Goal: Navigation & Orientation: Find specific page/section

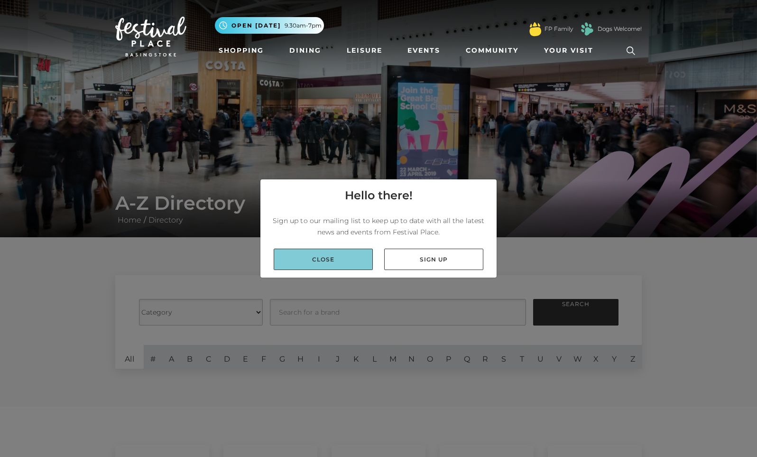
click at [353, 254] on link "Close" at bounding box center [323, 259] width 99 height 21
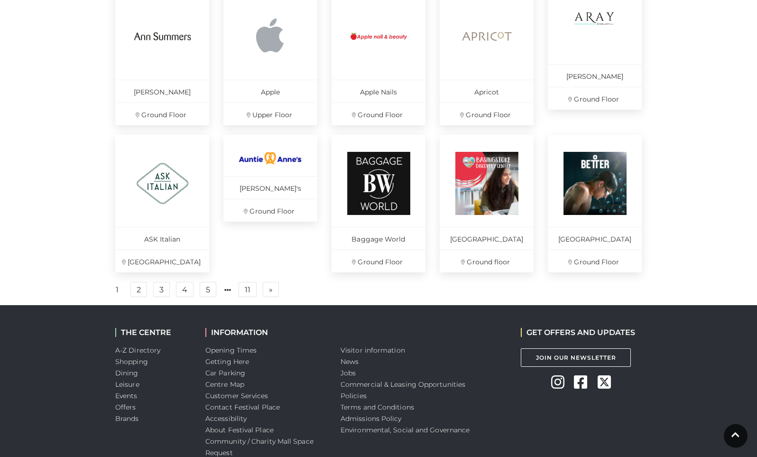
scroll to position [611, 0]
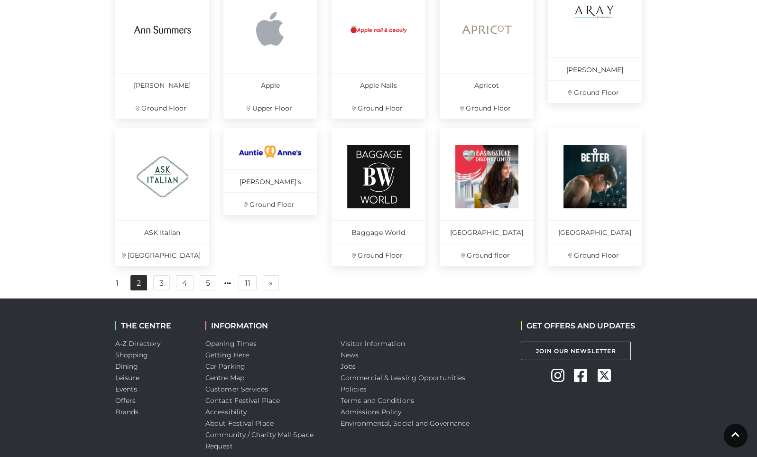
click at [136, 290] on link "2" at bounding box center [138, 282] width 17 height 15
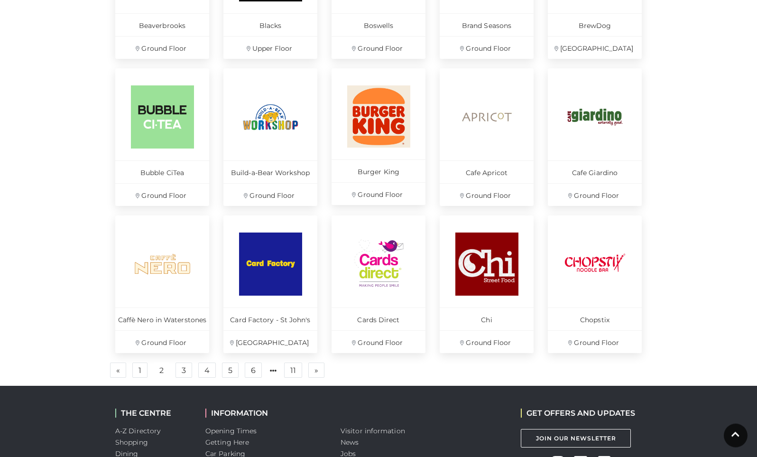
scroll to position [526, 0]
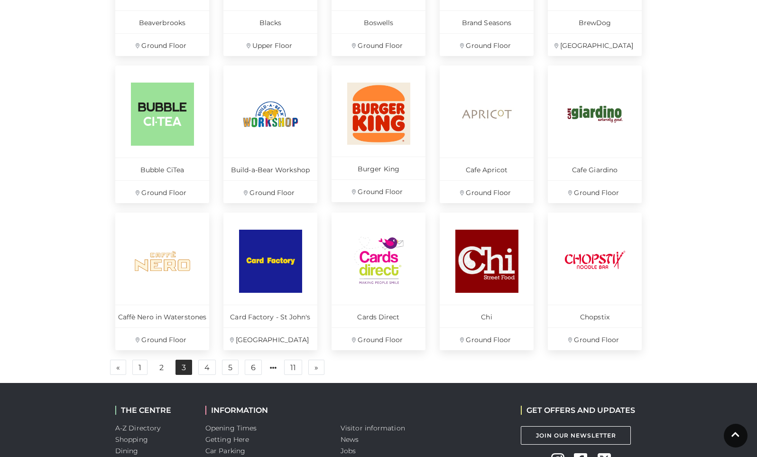
click at [186, 364] on link "3" at bounding box center [184, 367] width 17 height 15
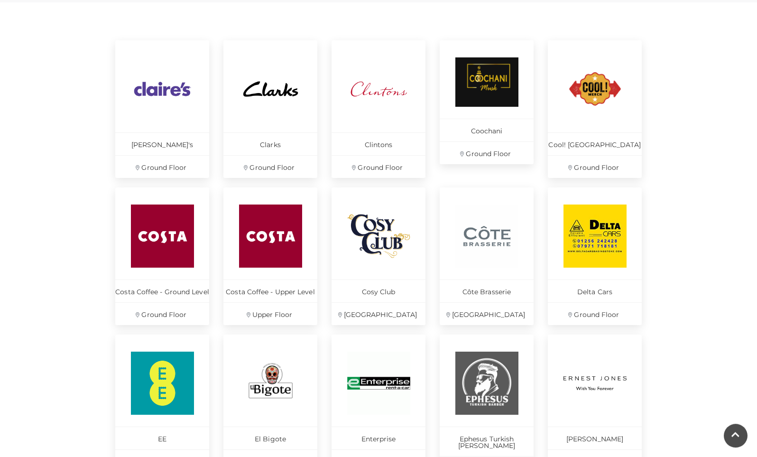
scroll to position [540, 0]
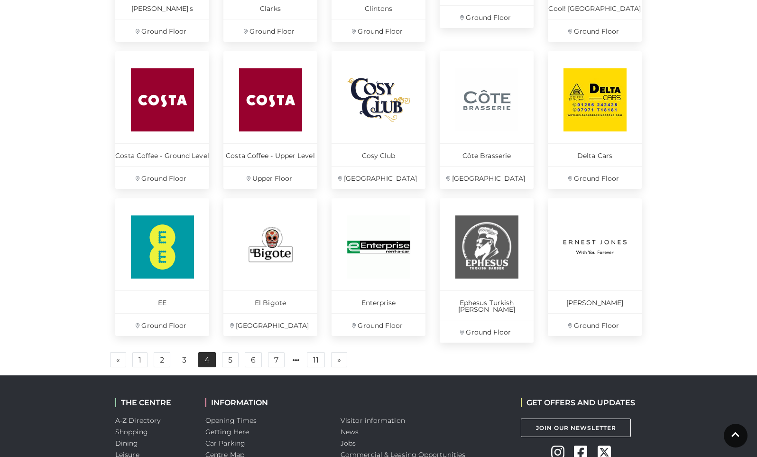
click at [207, 357] on link "4" at bounding box center [207, 359] width 18 height 15
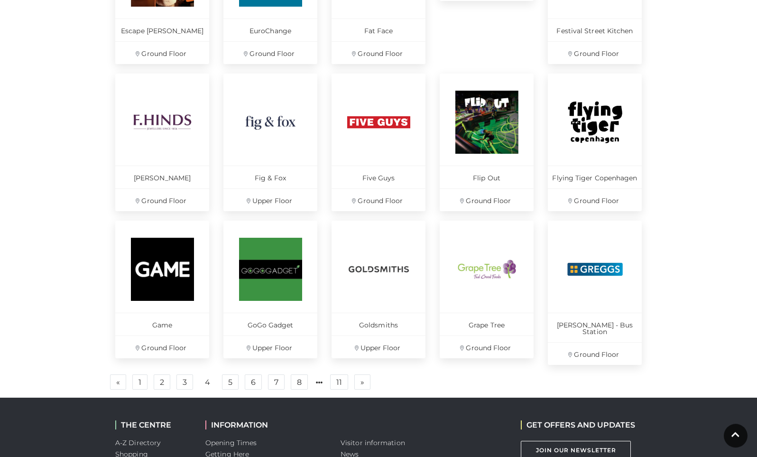
scroll to position [530, 0]
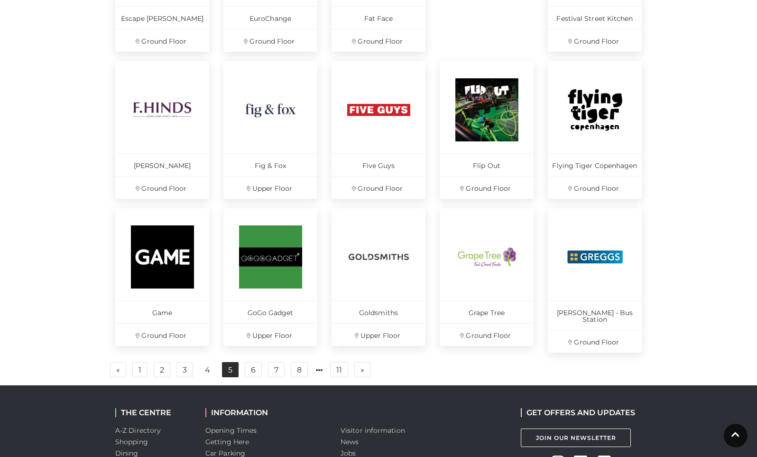
click at [234, 367] on link "5" at bounding box center [230, 369] width 17 height 15
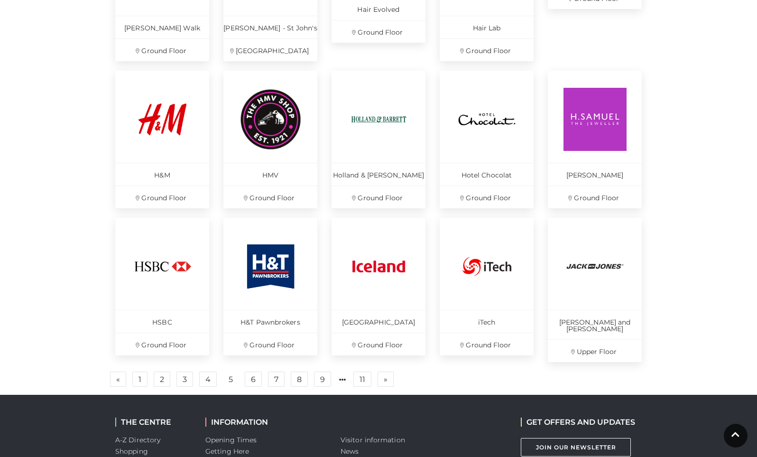
scroll to position [554, 0]
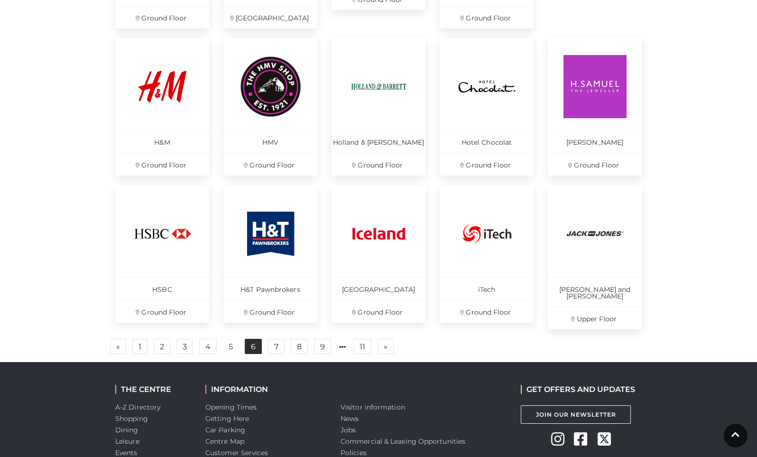
click at [254, 342] on link "6" at bounding box center [253, 346] width 17 height 15
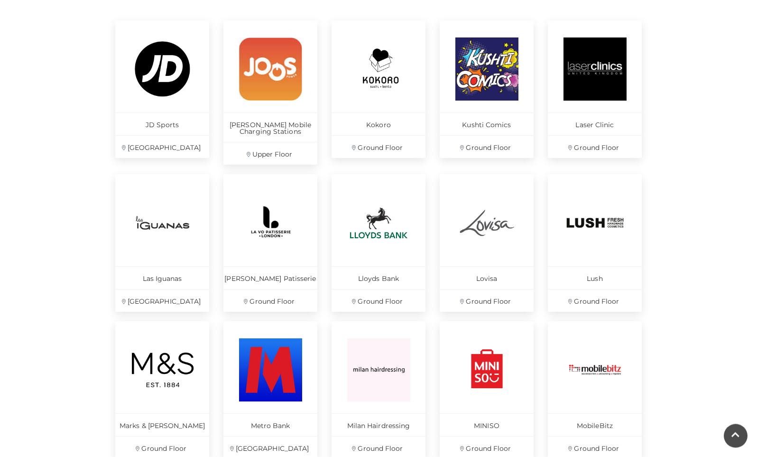
scroll to position [547, 0]
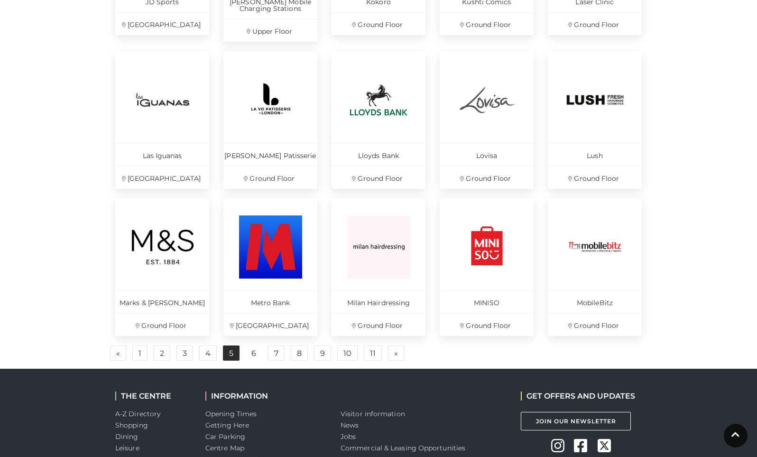
click at [225, 357] on link "5" at bounding box center [231, 352] width 17 height 15
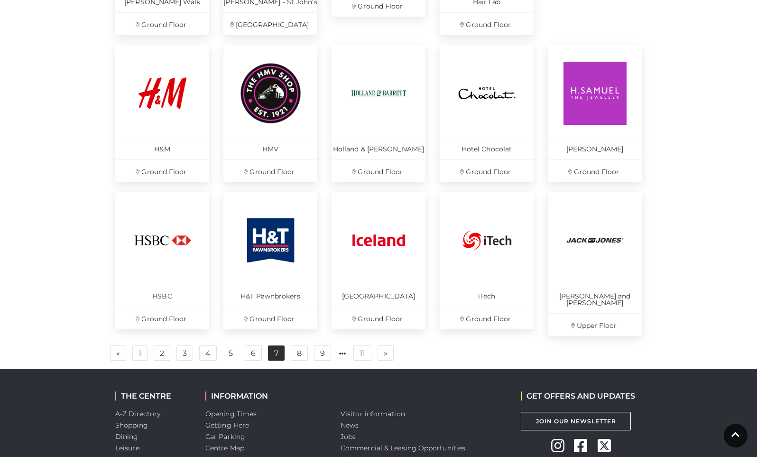
click at [276, 345] on link "7" at bounding box center [276, 352] width 17 height 15
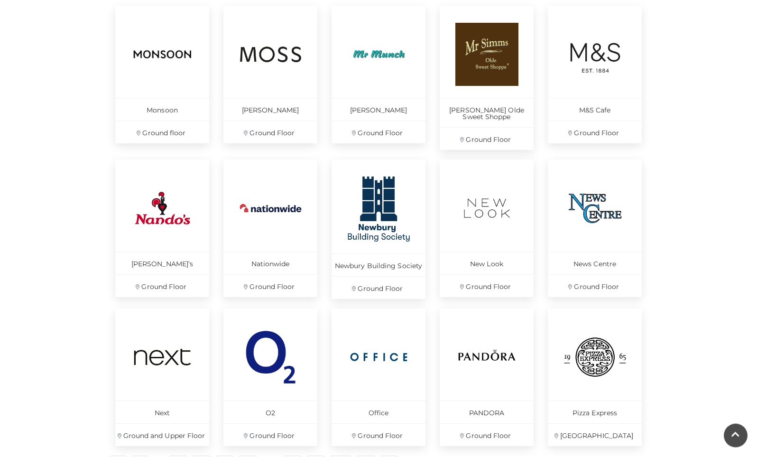
scroll to position [547, 0]
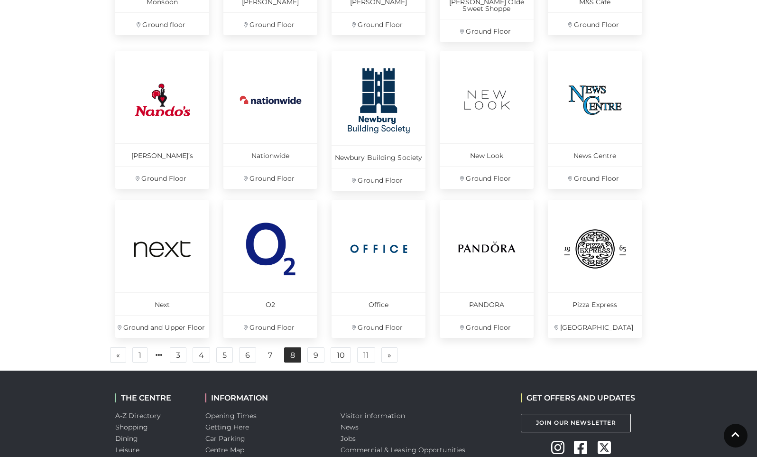
click at [296, 357] on link "8" at bounding box center [292, 354] width 17 height 15
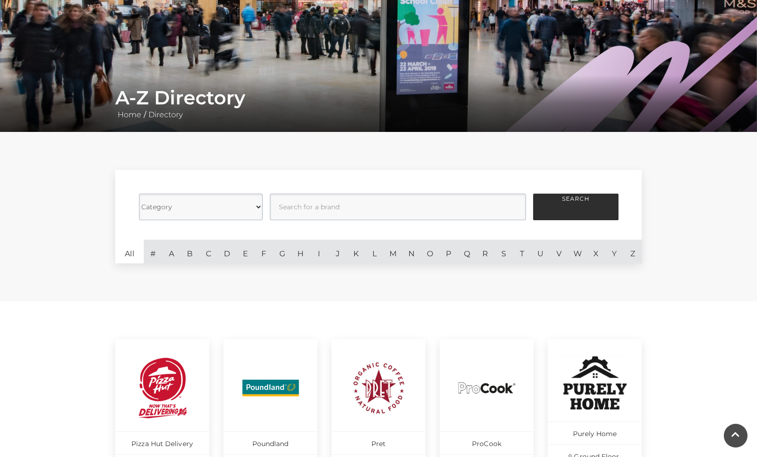
scroll to position [540, 0]
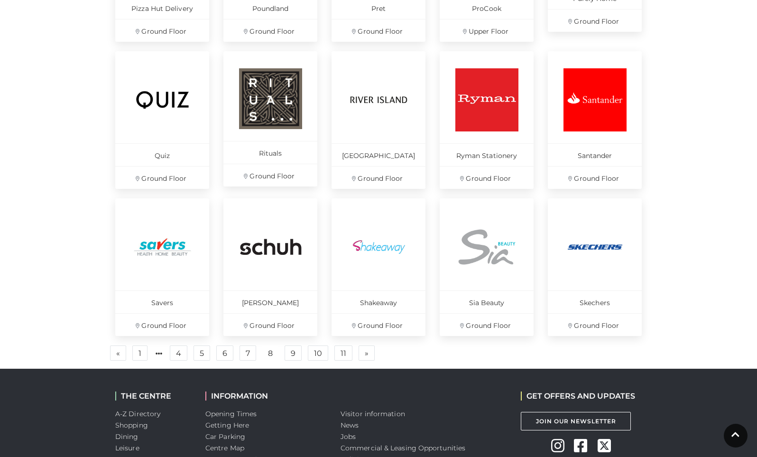
click at [285, 351] on ul "« Previous 1 4 5 6 7 8 9 10 11 » Next" at bounding box center [378, 353] width 541 height 16
click at [290, 349] on link "9" at bounding box center [293, 352] width 17 height 15
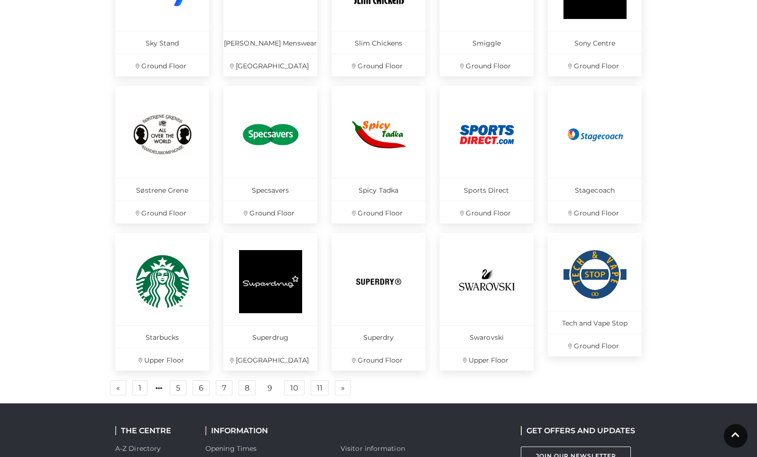
scroll to position [531, 0]
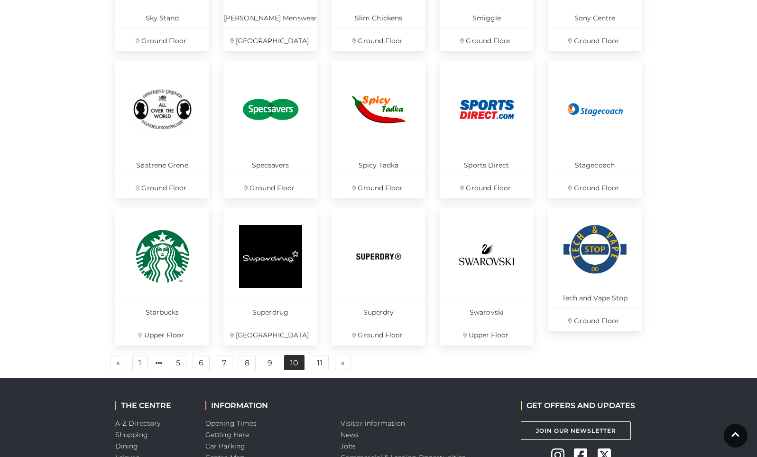
click at [296, 365] on link "10" at bounding box center [294, 362] width 20 height 15
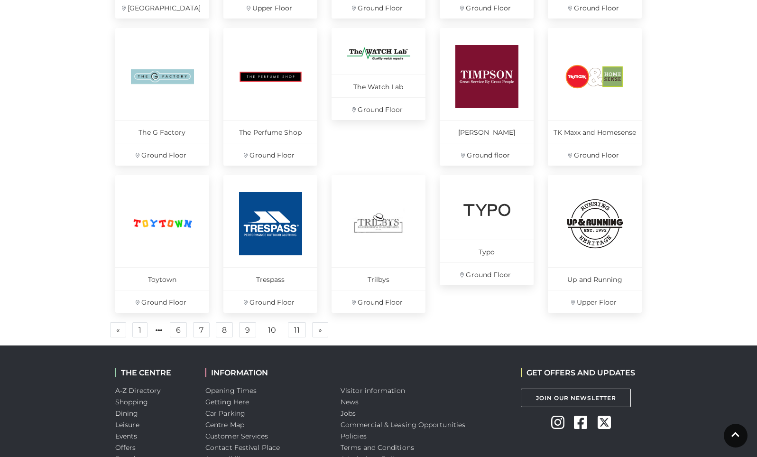
scroll to position [596, 0]
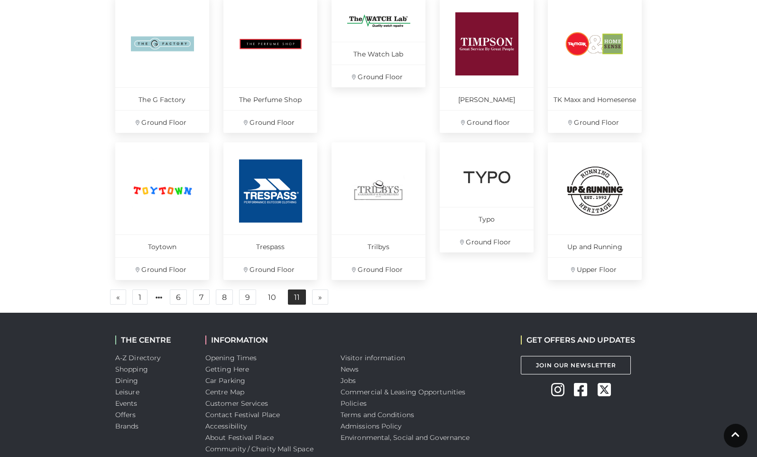
click at [294, 299] on link "11" at bounding box center [297, 296] width 18 height 15
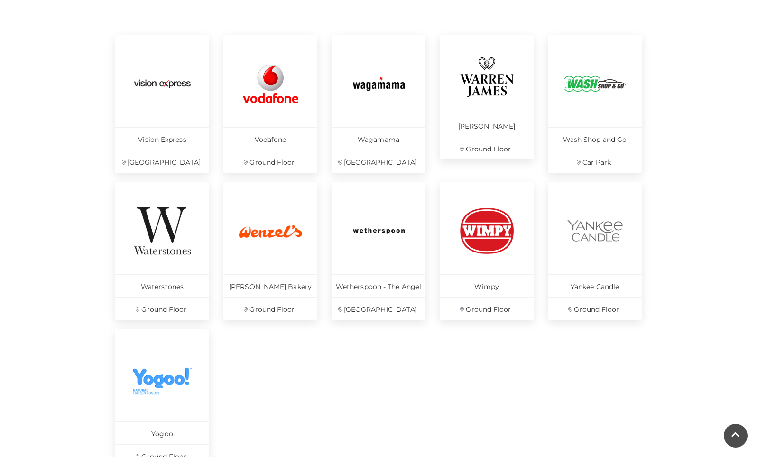
scroll to position [442, 0]
